Goal: Browse casually: Explore the website without a specific task or goal

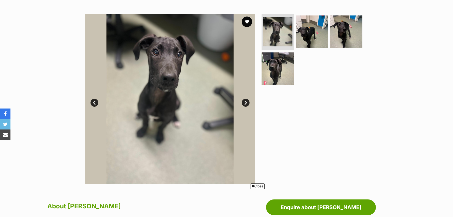
click at [245, 101] on link "Next" at bounding box center [246, 103] width 8 height 8
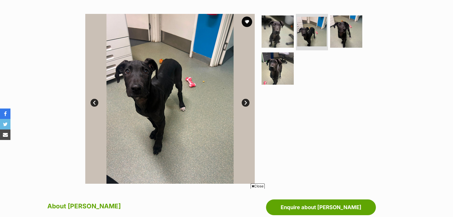
click at [245, 101] on link "Next" at bounding box center [246, 103] width 8 height 8
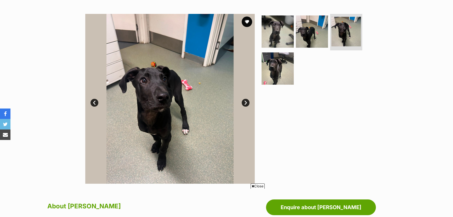
click at [245, 101] on link "Next" at bounding box center [246, 103] width 8 height 8
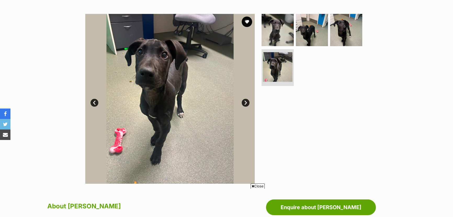
click at [245, 101] on link "Next" at bounding box center [246, 103] width 8 height 8
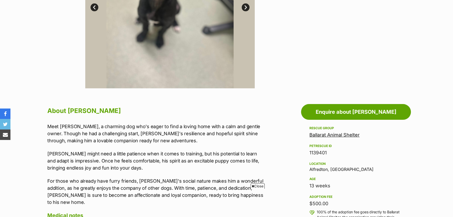
click at [254, 187] on span "Close" at bounding box center [258, 185] width 14 height 5
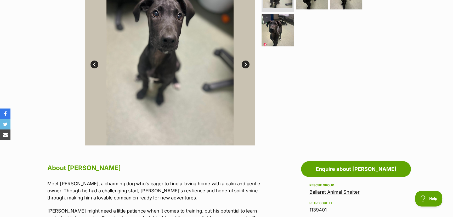
scroll to position [95, 0]
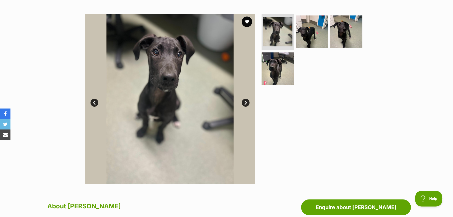
click at [246, 101] on link "Next" at bounding box center [246, 103] width 8 height 8
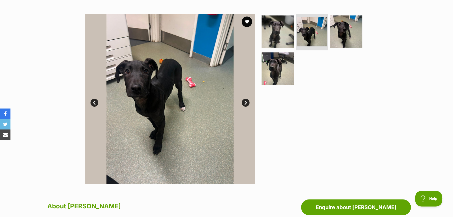
click at [246, 101] on link "Next" at bounding box center [246, 103] width 8 height 8
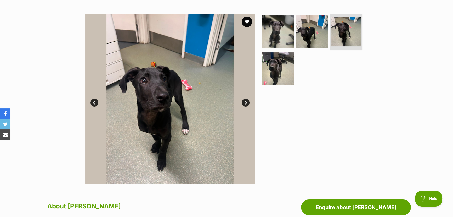
click at [246, 101] on link "Next" at bounding box center [246, 103] width 8 height 8
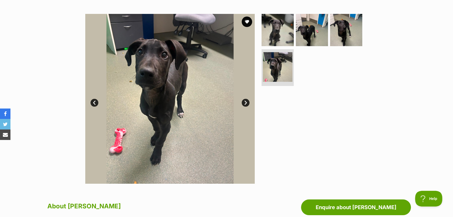
click at [246, 101] on link "Next" at bounding box center [246, 103] width 8 height 8
